Goal: Navigation & Orientation: Find specific page/section

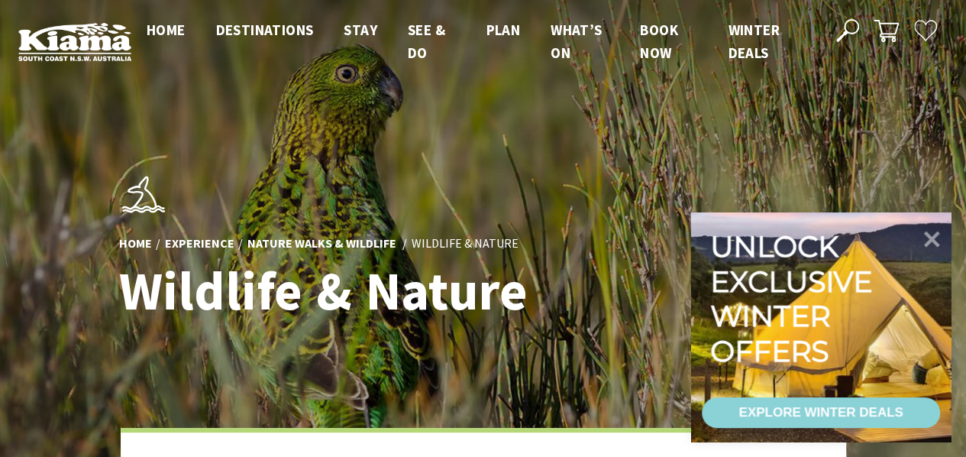
scroll to position [513, 985]
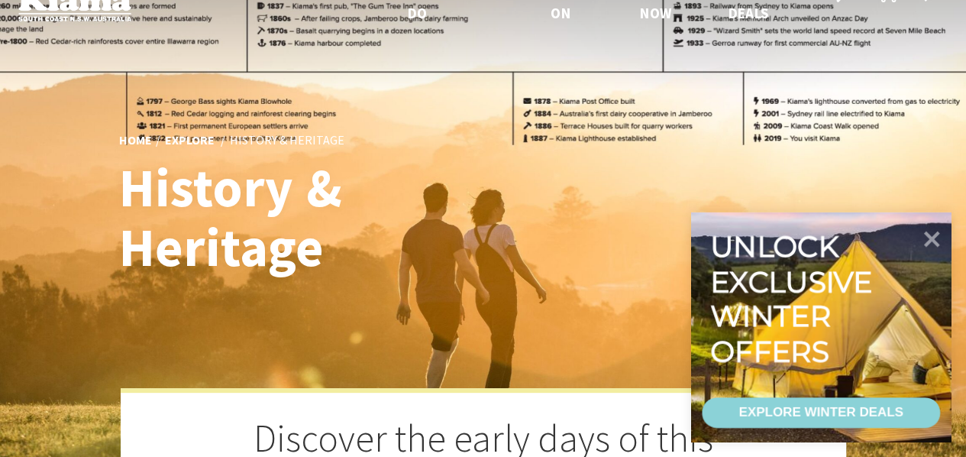
scroll to position [582, 985]
click at [934, 233] on icon at bounding box center [933, 238] width 18 height 18
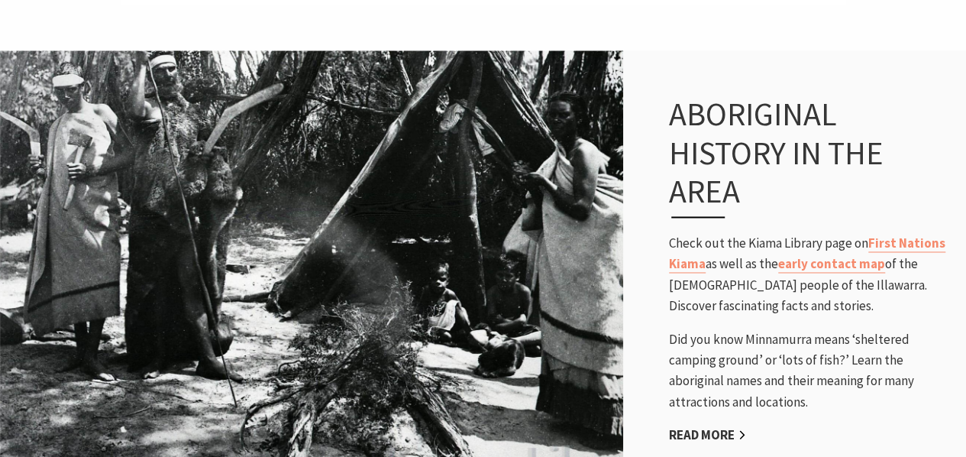
scroll to position [1131, 0]
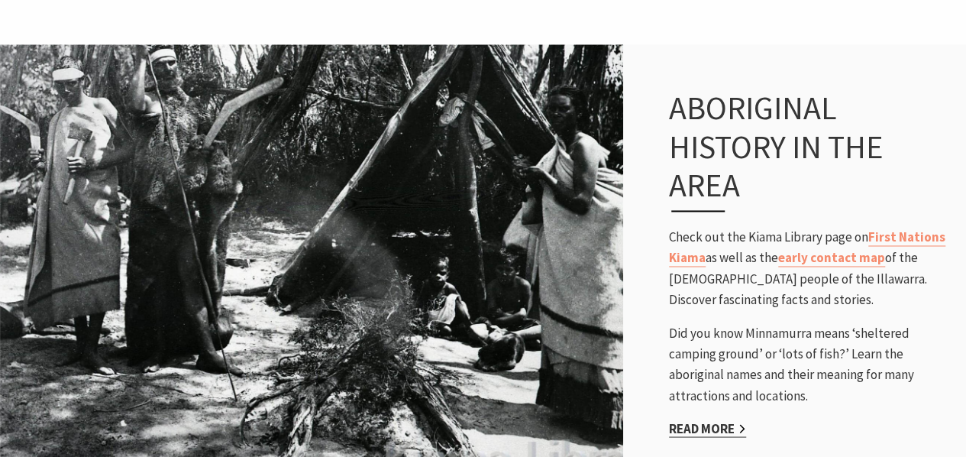
drag, startPoint x: 730, startPoint y: 395, endPoint x: 707, endPoint y: 396, distance: 23.0
click at [707, 419] on link "Read More" at bounding box center [707, 428] width 77 height 18
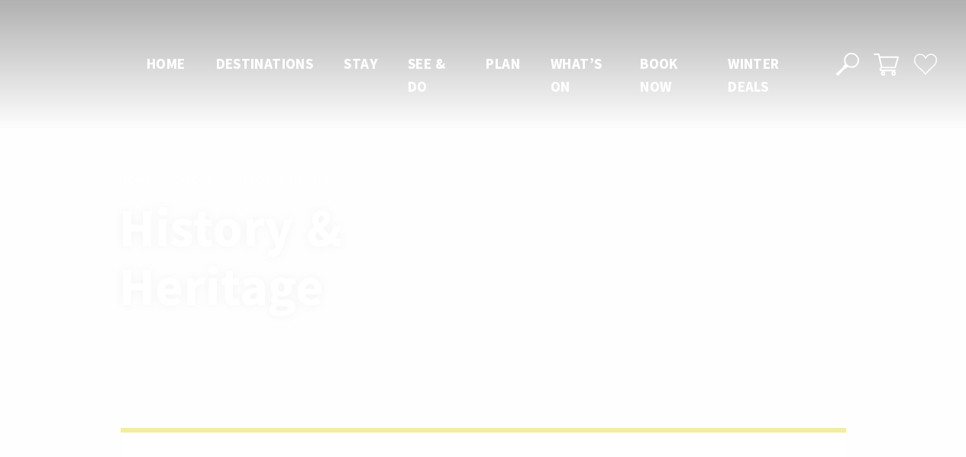
scroll to position [1131, 0]
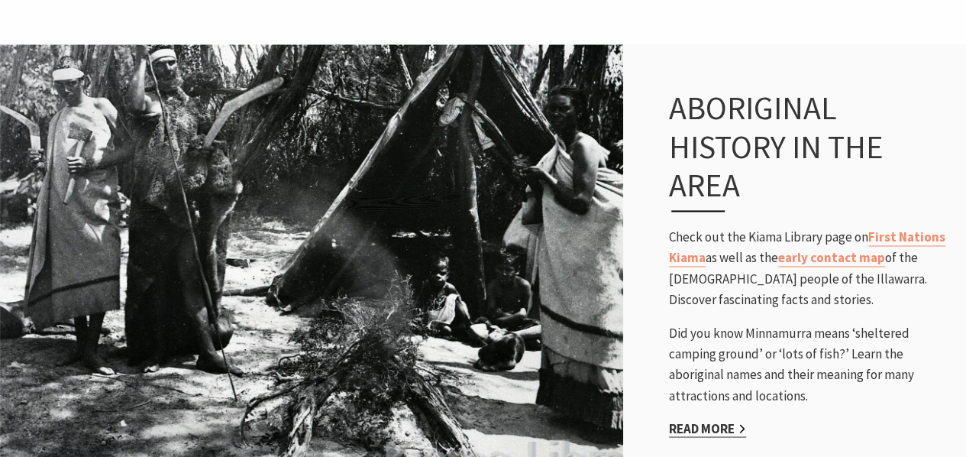
click at [705, 419] on link "Read More" at bounding box center [707, 428] width 77 height 18
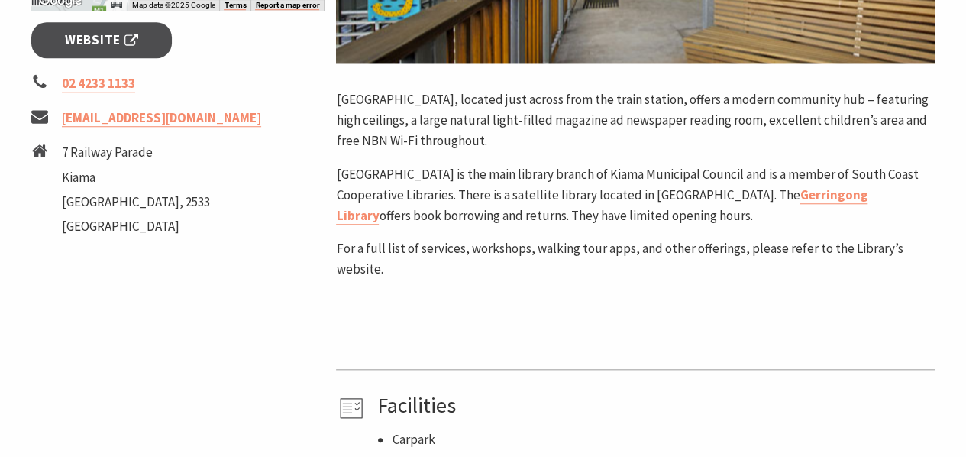
scroll to position [616, 0]
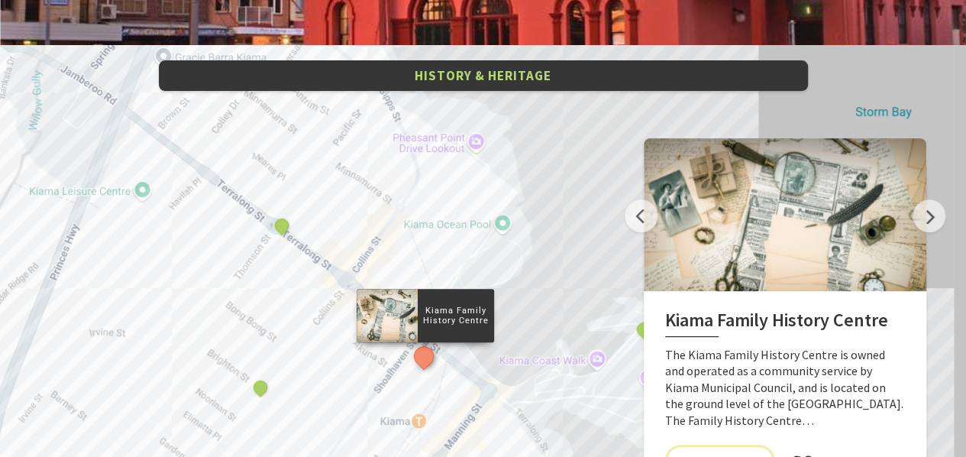
scroll to position [3058, 0]
